Goal: Information Seeking & Learning: Check status

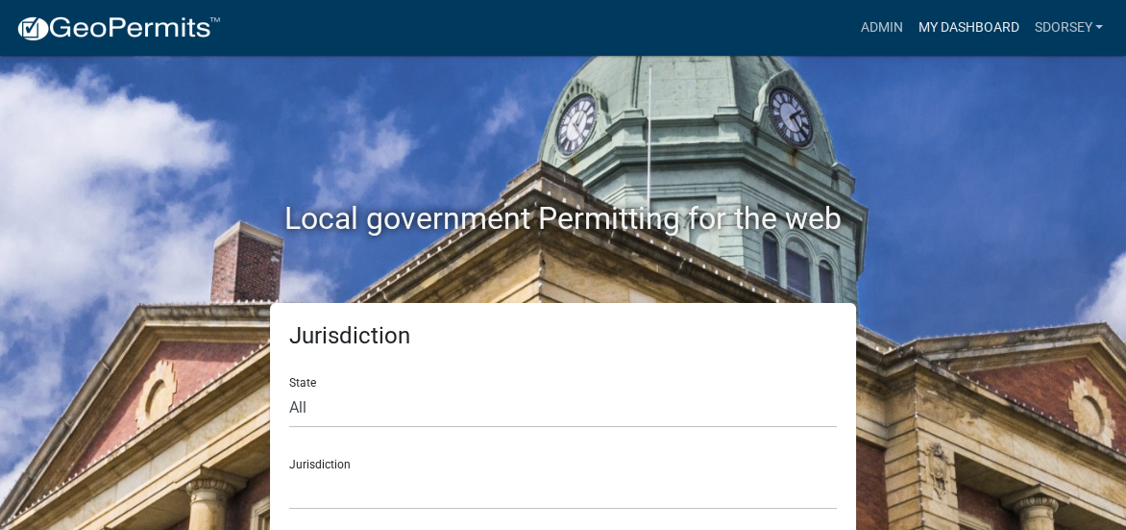
click at [940, 23] on link "My Dashboard" at bounding box center [968, 28] width 116 height 37
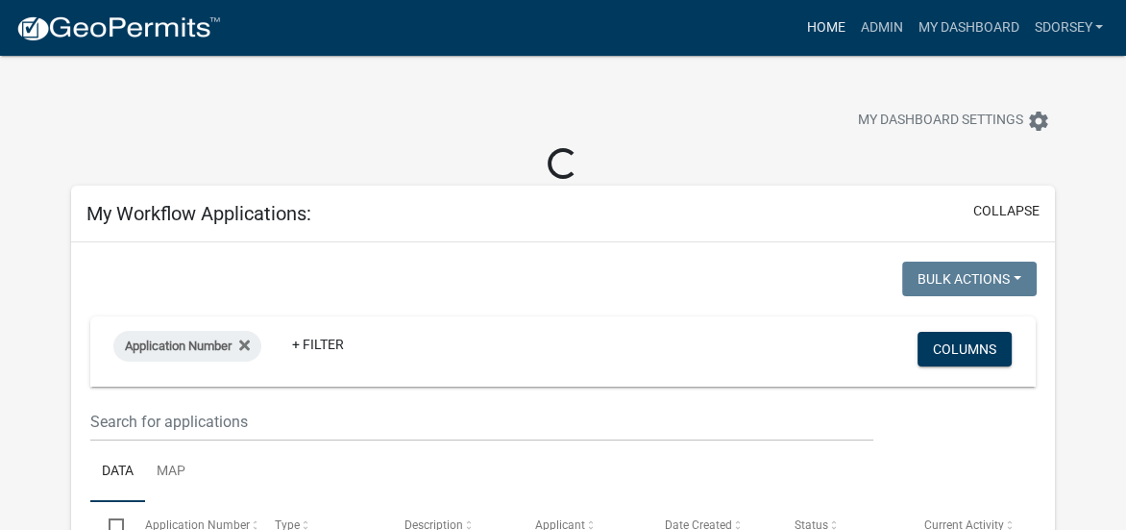
click at [823, 24] on link "Home" at bounding box center [826, 28] width 54 height 37
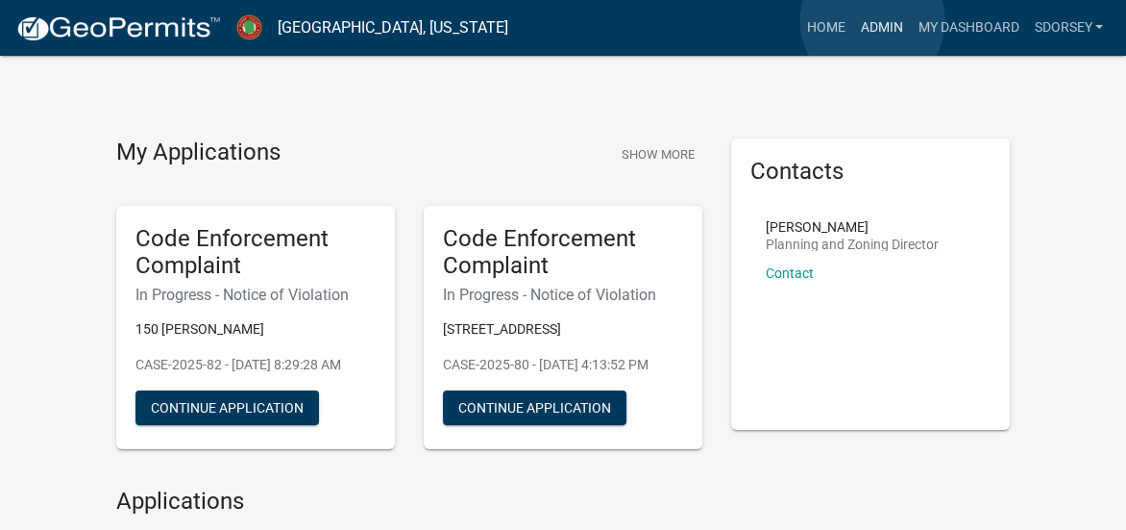
click at [873, 21] on link "Admin" at bounding box center [882, 28] width 58 height 37
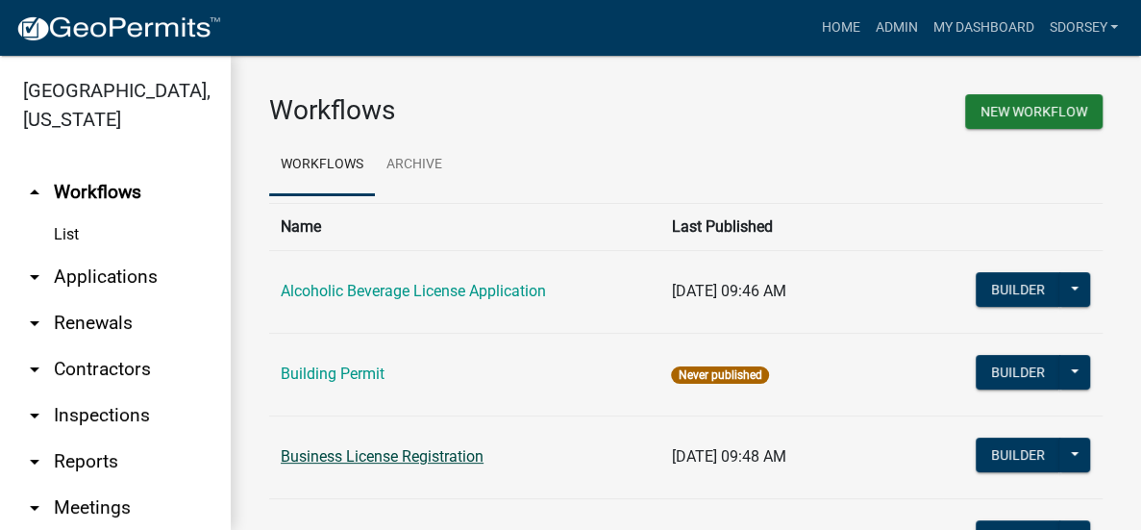
click at [427, 454] on link "Business License Registration" at bounding box center [382, 456] width 203 height 18
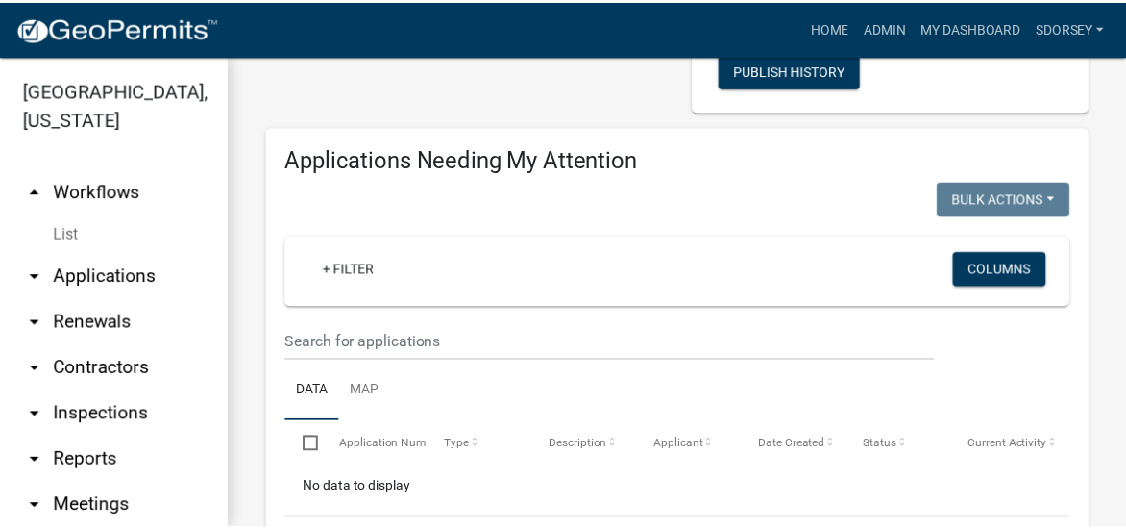
scroll to position [288, 0]
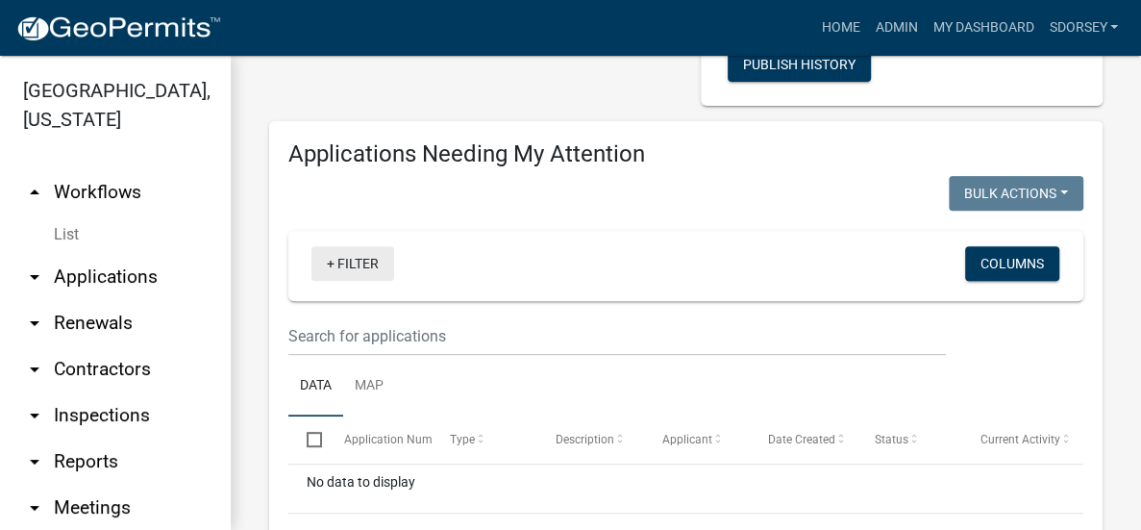
click at [359, 275] on link "+ Filter" at bounding box center [352, 263] width 83 height 35
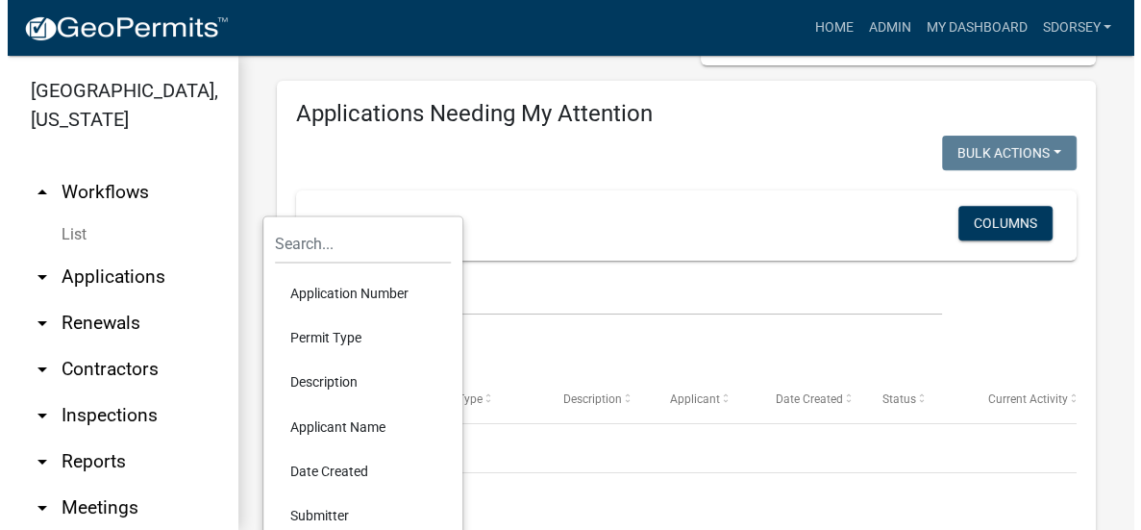
scroll to position [384, 0]
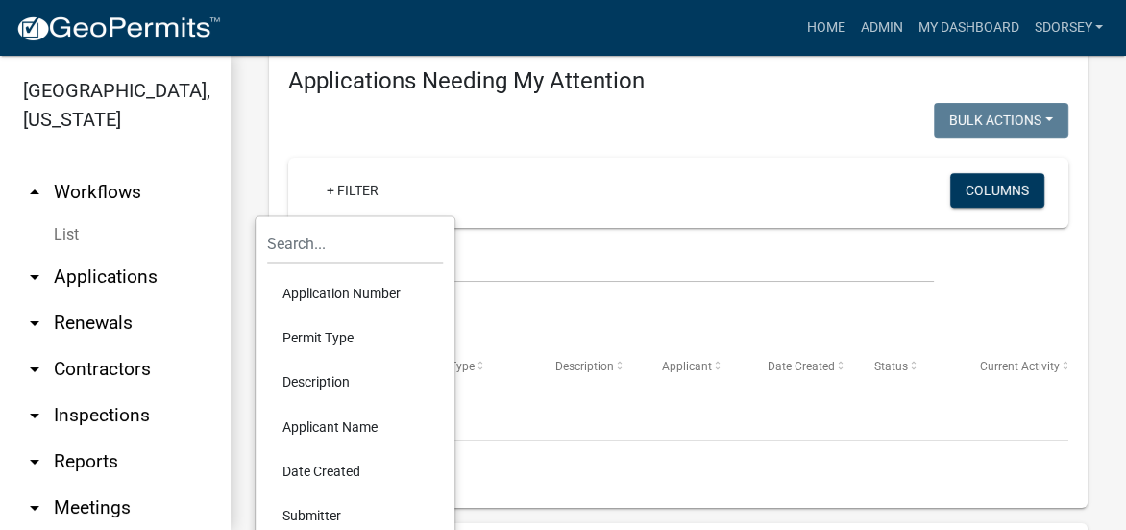
click at [335, 424] on li "Applicant Name" at bounding box center [355, 426] width 176 height 44
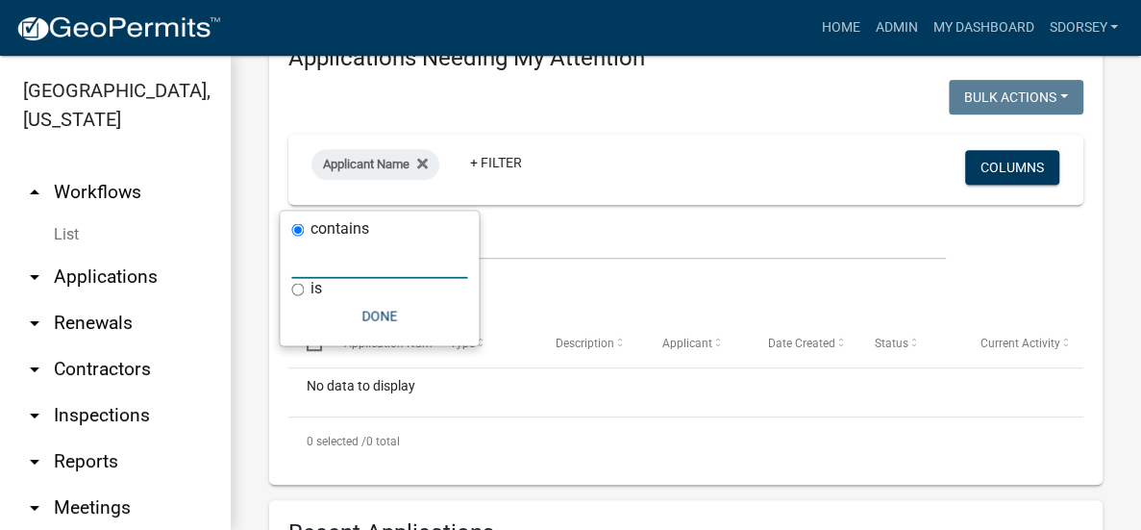
click at [384, 266] on input "text" at bounding box center [379, 258] width 176 height 39
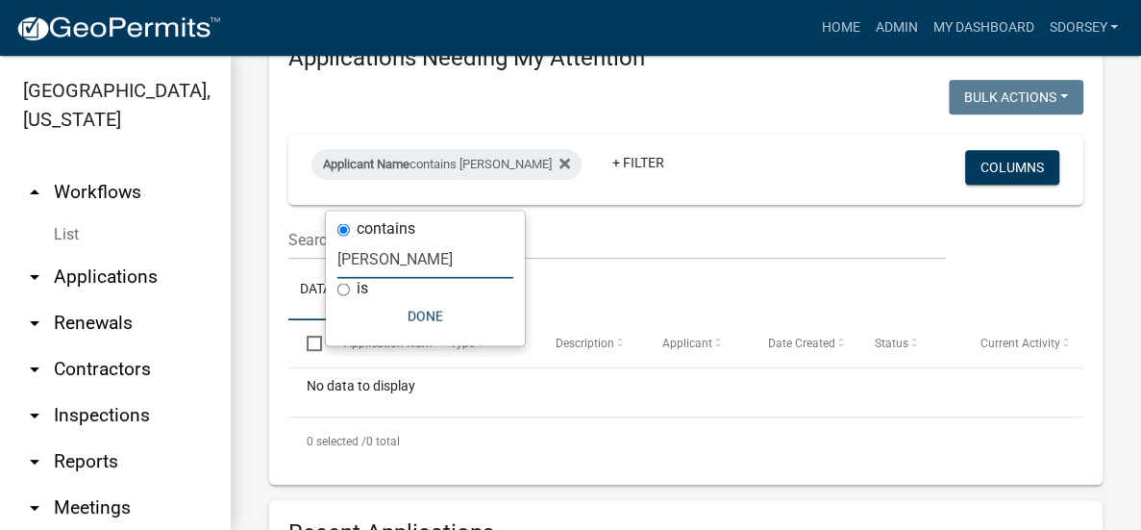
type input "[PERSON_NAME]"
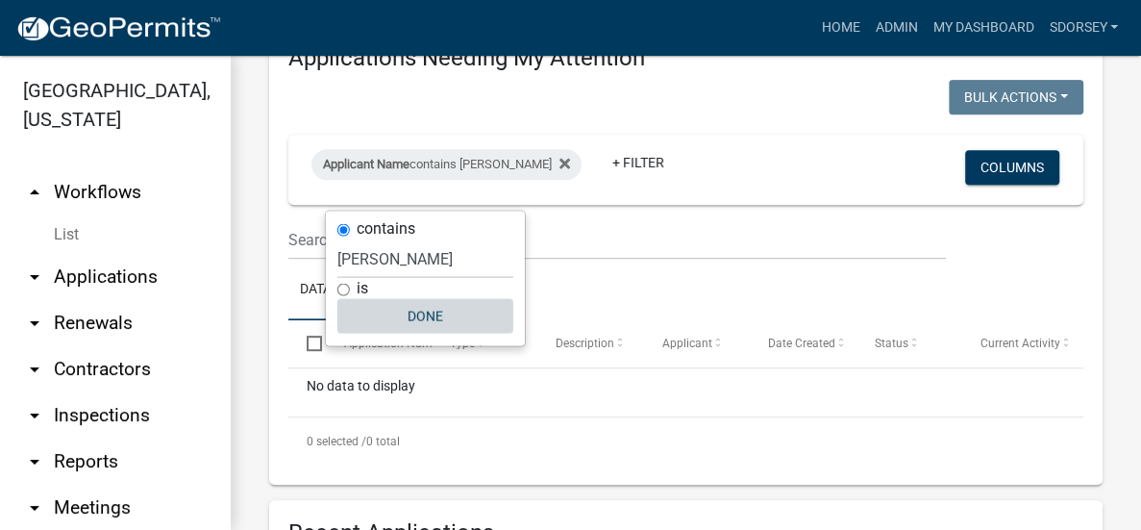
click at [420, 307] on button "Done" at bounding box center [425, 316] width 176 height 35
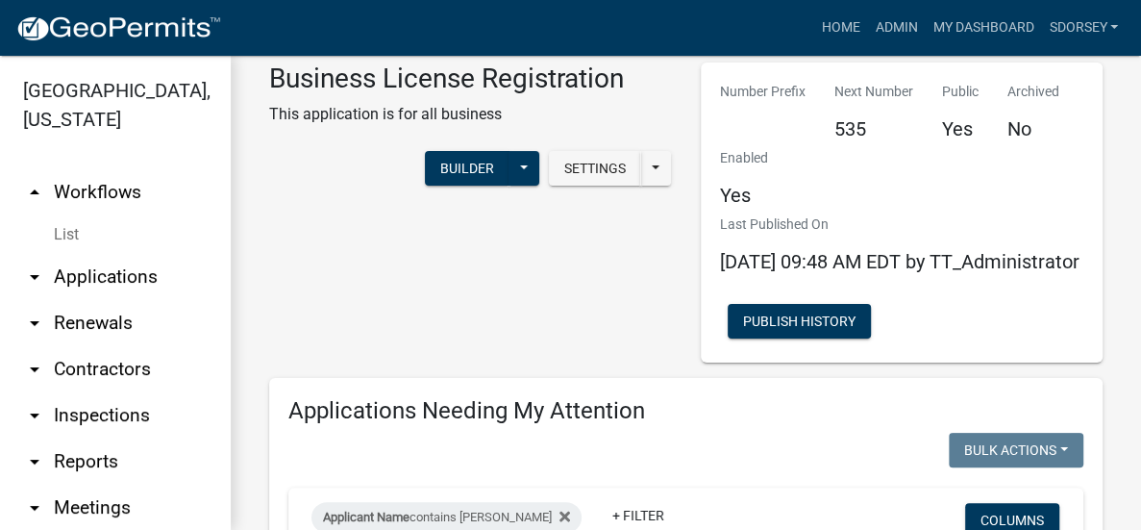
scroll to position [0, 0]
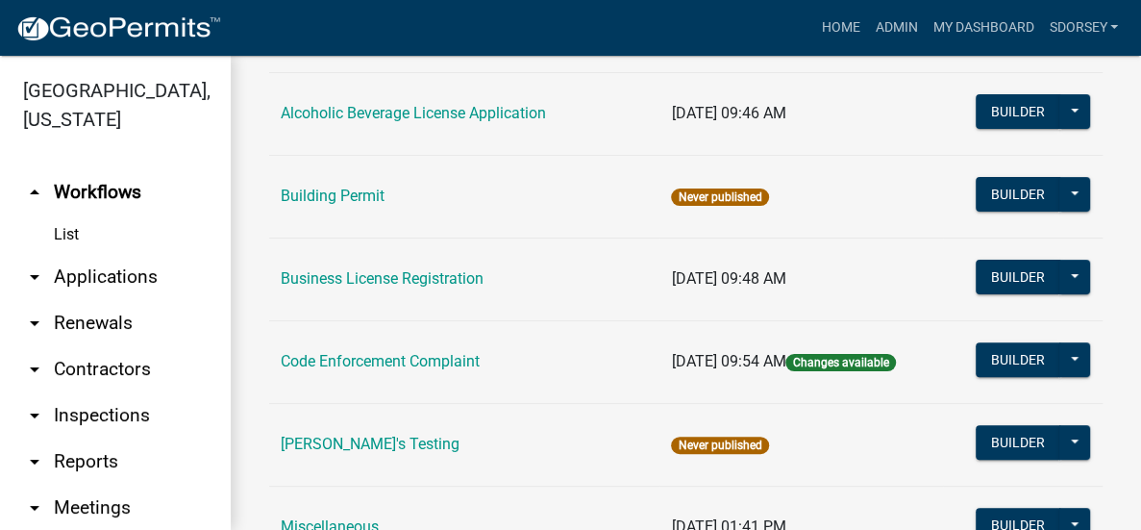
scroll to position [192, 0]
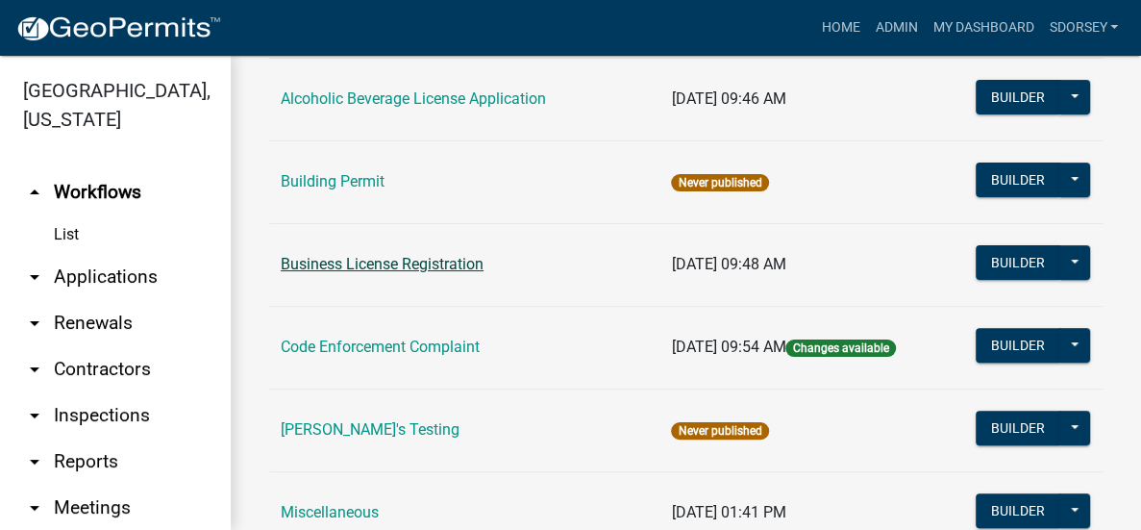
click at [437, 257] on link "Business License Registration" at bounding box center [382, 264] width 203 height 18
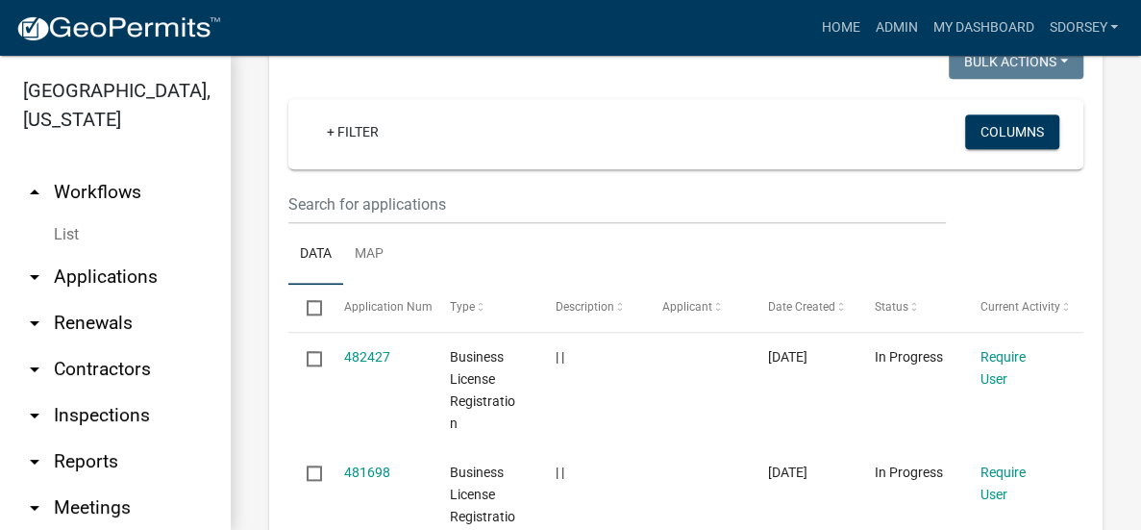
scroll to position [865, 0]
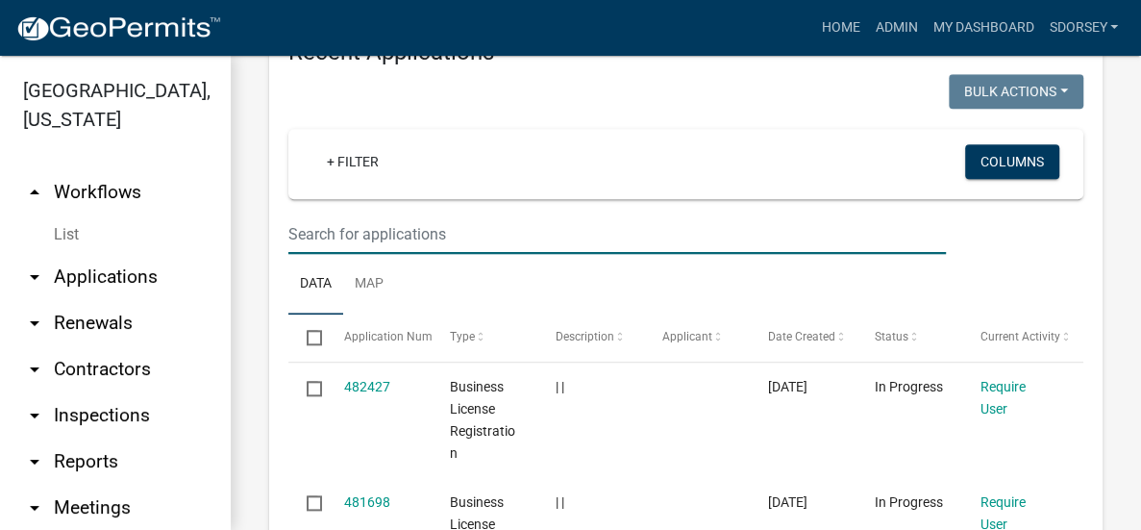
click at [441, 254] on input "text" at bounding box center [616, 233] width 657 height 39
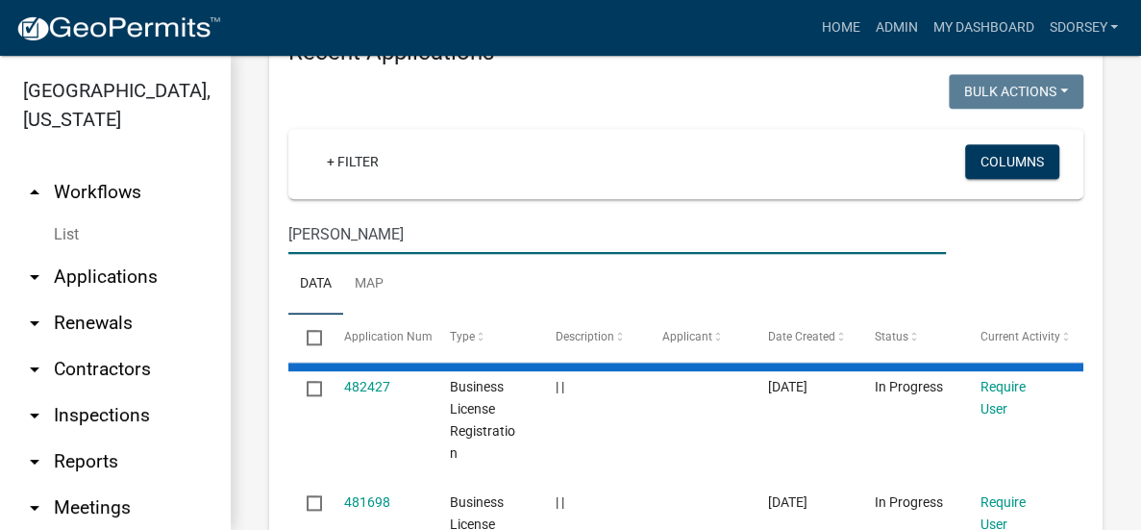
type input "[PERSON_NAME]"
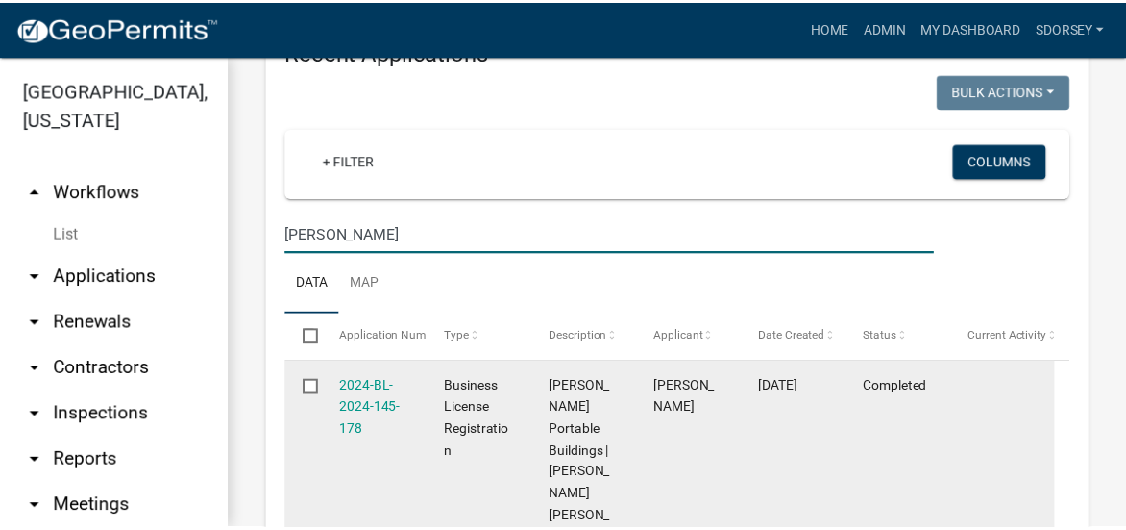
scroll to position [961, 0]
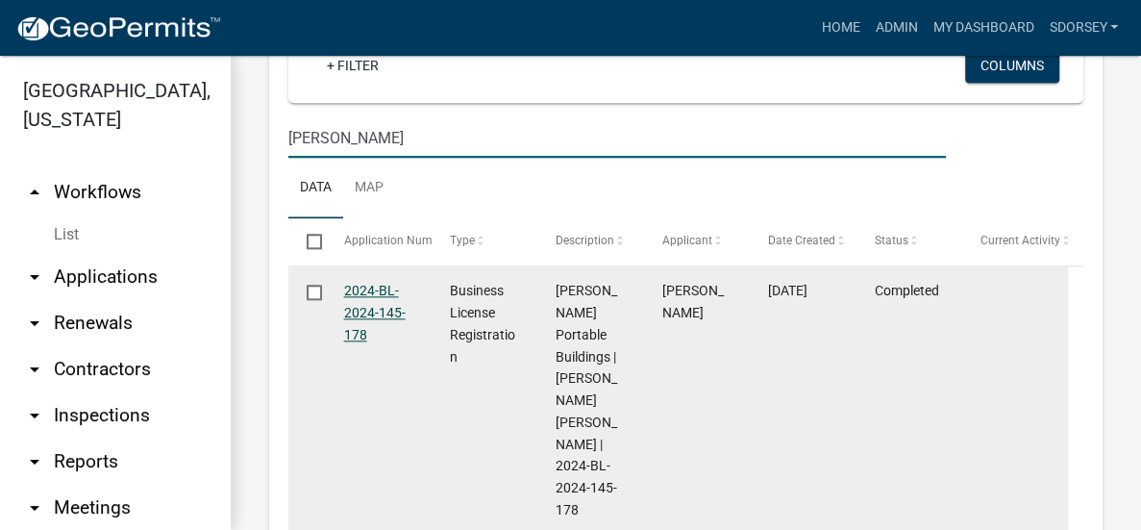
click at [359, 331] on link "2024-BL-2024-145-178" at bounding box center [375, 313] width 62 height 60
